Goal: Complete application form

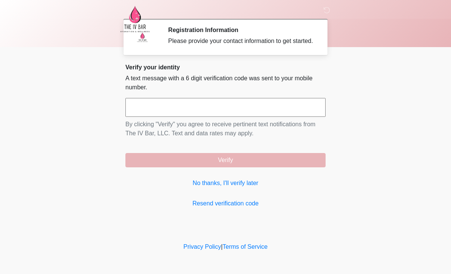
click at [240, 188] on link "No thanks, I'll verify later" at bounding box center [225, 183] width 200 height 9
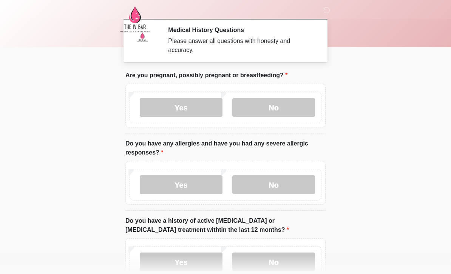
click at [285, 103] on label "No" at bounding box center [273, 107] width 83 height 19
click at [278, 182] on label "No" at bounding box center [273, 184] width 83 height 19
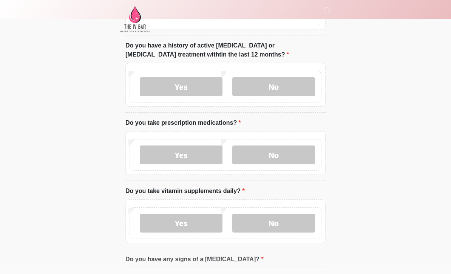
scroll to position [175, 0]
click at [199, 151] on label "Yes" at bounding box center [181, 155] width 83 height 19
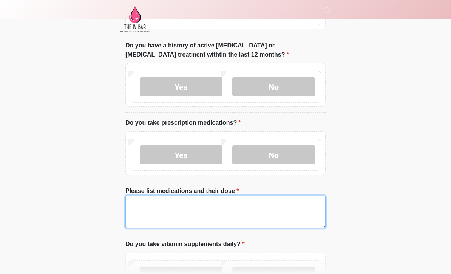
click at [229, 205] on textarea "Please list medications and their dose" at bounding box center [225, 212] width 200 height 32
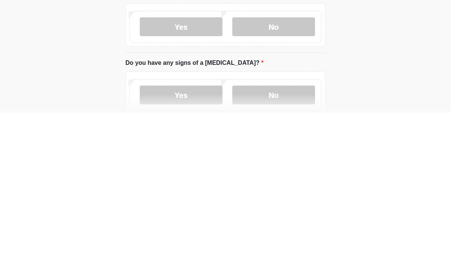
scroll to position [264, 0]
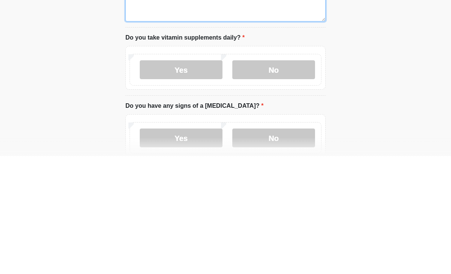
type textarea "**********"
click at [296, 178] on label "No" at bounding box center [273, 187] width 83 height 19
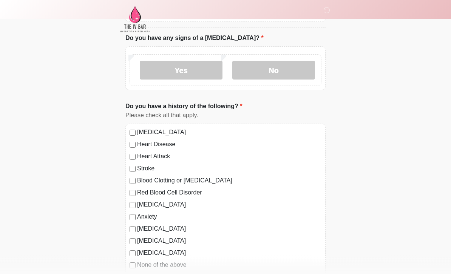
scroll to position [445, 0]
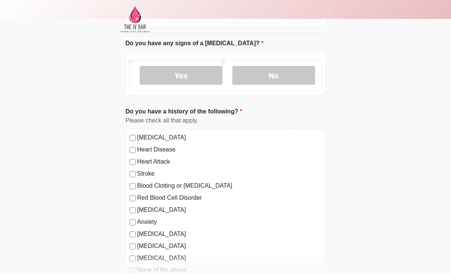
click at [287, 75] on label "No" at bounding box center [273, 75] width 83 height 19
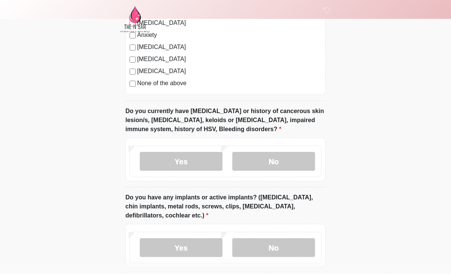
scroll to position [641, 0]
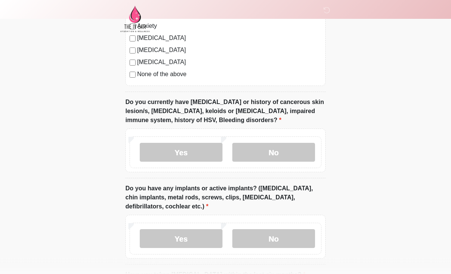
click at [251, 237] on label "No" at bounding box center [273, 239] width 83 height 19
click at [165, 232] on label "Yes" at bounding box center [181, 238] width 83 height 19
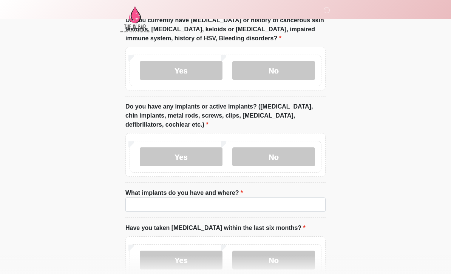
scroll to position [723, 0]
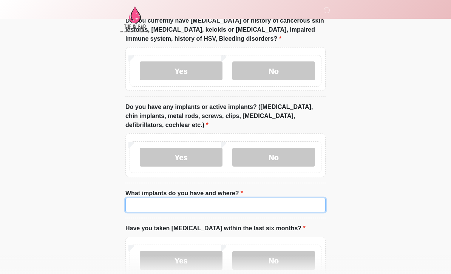
click at [266, 198] on input "What implants do you have and where?" at bounding box center [225, 205] width 200 height 14
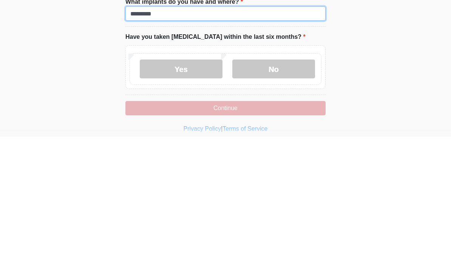
type input "*********"
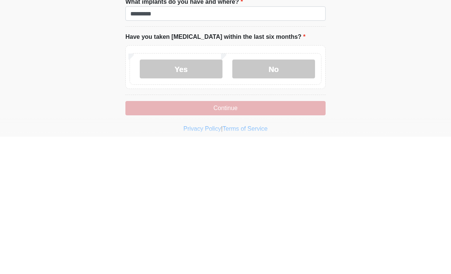
click at [287, 197] on label "No" at bounding box center [273, 206] width 83 height 19
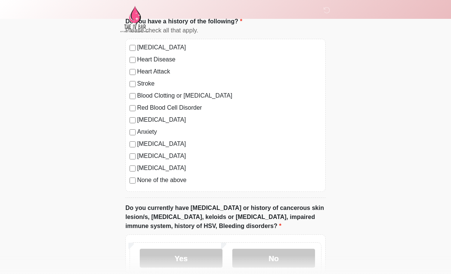
scroll to position [534, 0]
click at [138, 44] on label "High Blood Pressure" at bounding box center [229, 48] width 184 height 9
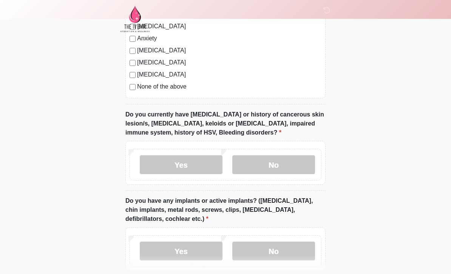
scroll to position [651, 0]
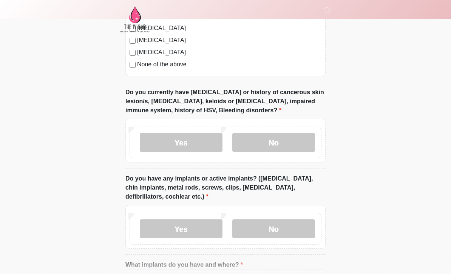
click at [289, 144] on label "No" at bounding box center [273, 142] width 83 height 19
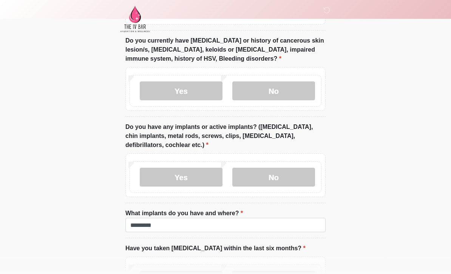
scroll to position [770, 0]
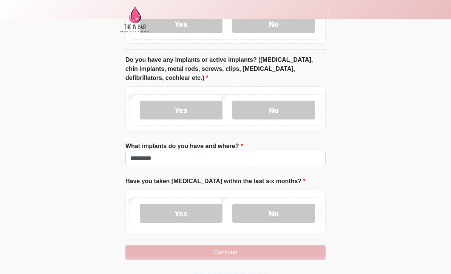
click at [266, 248] on button "Continue" at bounding box center [225, 253] width 200 height 14
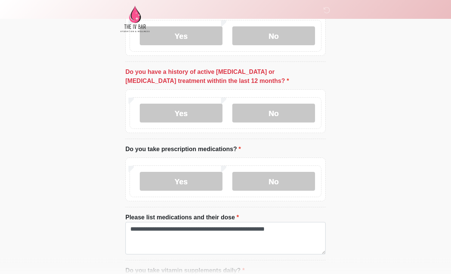
scroll to position [0, 0]
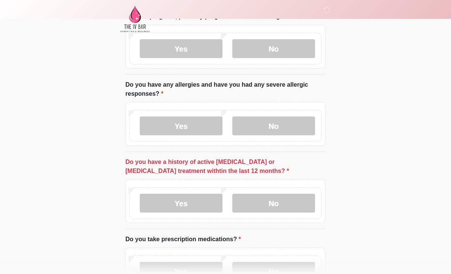
click at [295, 199] on label "No" at bounding box center [273, 203] width 83 height 19
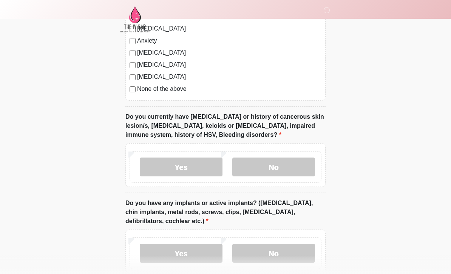
scroll to position [770, 0]
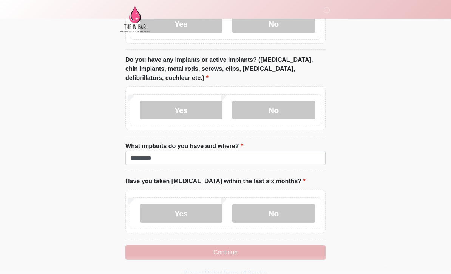
click at [211, 249] on button "Continue" at bounding box center [225, 253] width 200 height 14
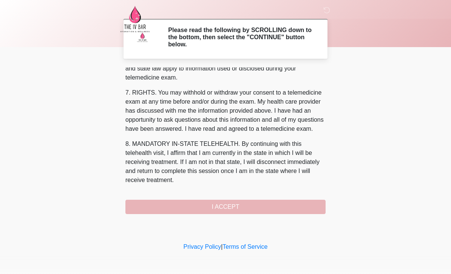
scroll to position [314, 0]
click at [295, 208] on button "I ACCEPT" at bounding box center [225, 207] width 200 height 14
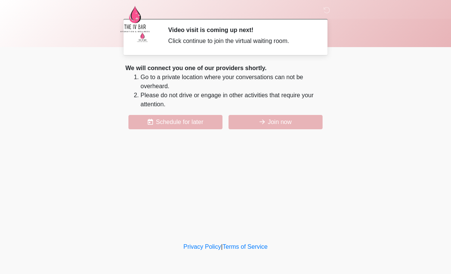
click at [291, 120] on button "Join now" at bounding box center [275, 122] width 94 height 14
click at [298, 121] on button "Join now" at bounding box center [275, 122] width 94 height 14
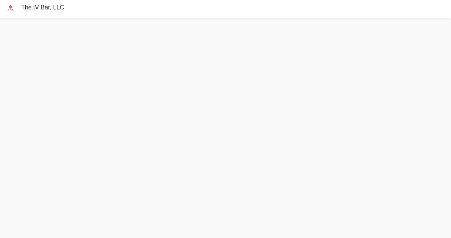
scroll to position [18, 0]
